Goal: Transaction & Acquisition: Purchase product/service

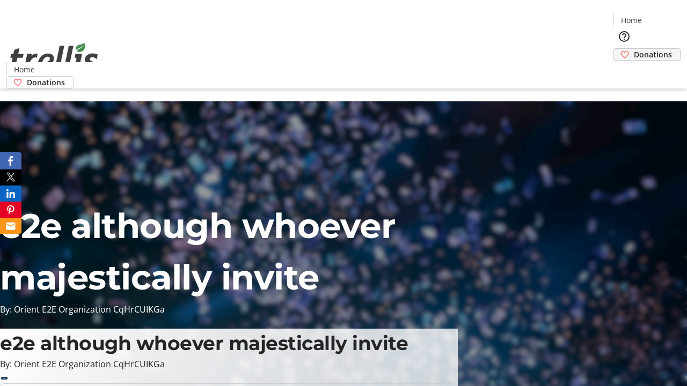
click at [634, 49] on span "Donations" at bounding box center [653, 54] width 38 height 11
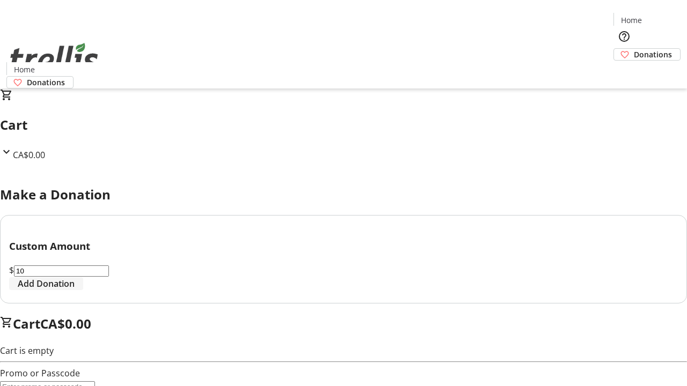
click at [75, 290] on span "Add Donation" at bounding box center [46, 284] width 57 height 13
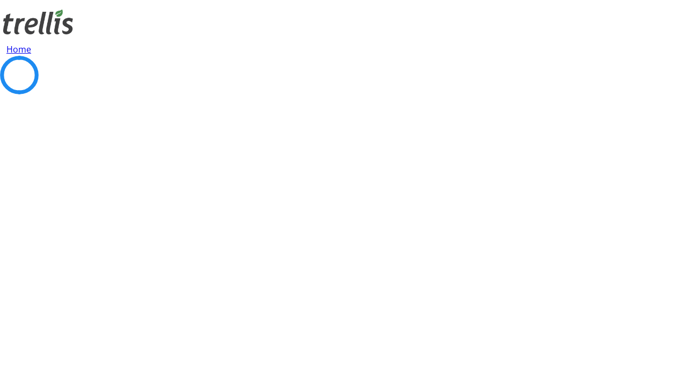
select select "CA"
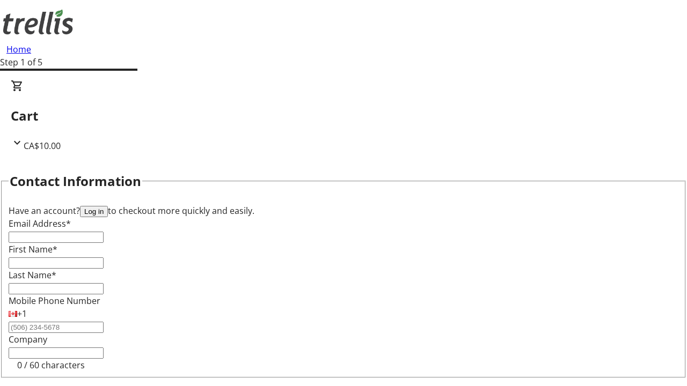
click at [108, 206] on button "Log in" at bounding box center [94, 211] width 28 height 11
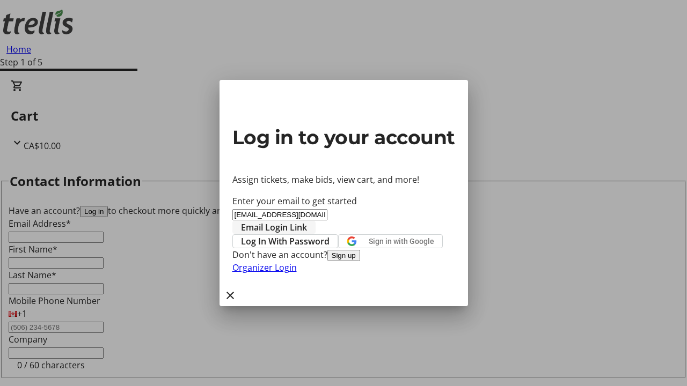
type input "[EMAIL_ADDRESS][DOMAIN_NAME]"
click at [307, 221] on span "Email Login Link" at bounding box center [274, 227] width 66 height 13
